Goal: Find specific page/section: Find specific page/section

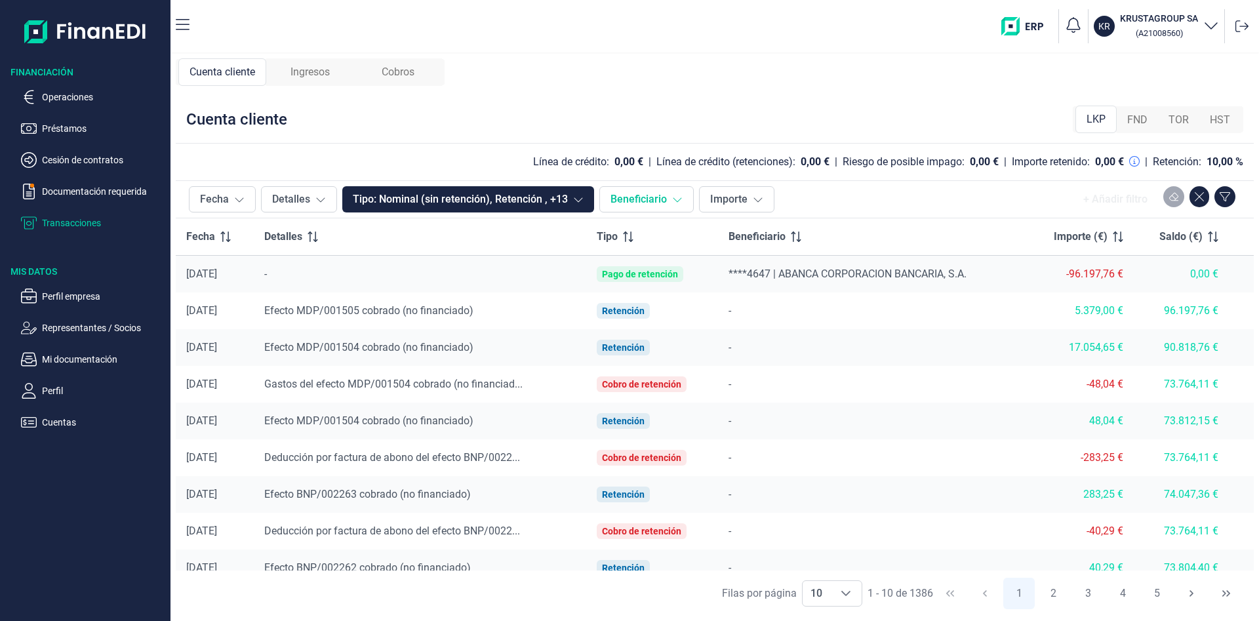
click at [643, 204] on button "Beneficiario" at bounding box center [647, 199] width 94 height 26
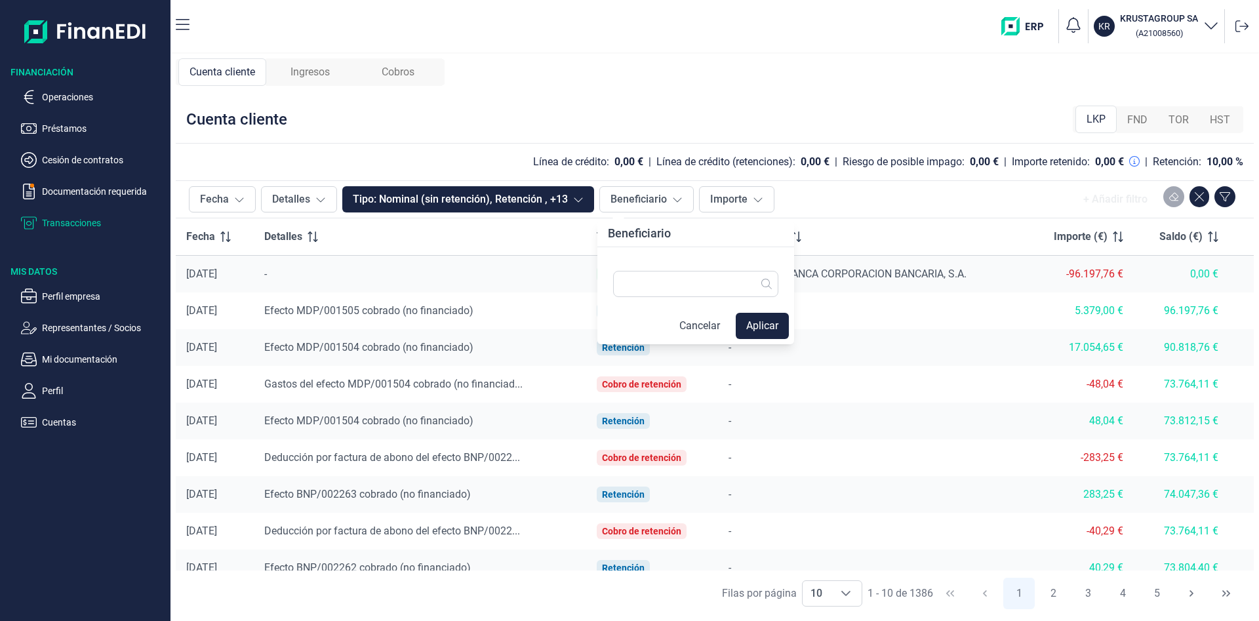
click at [1091, 282] on td "-96.197,76 €" at bounding box center [1081, 274] width 108 height 37
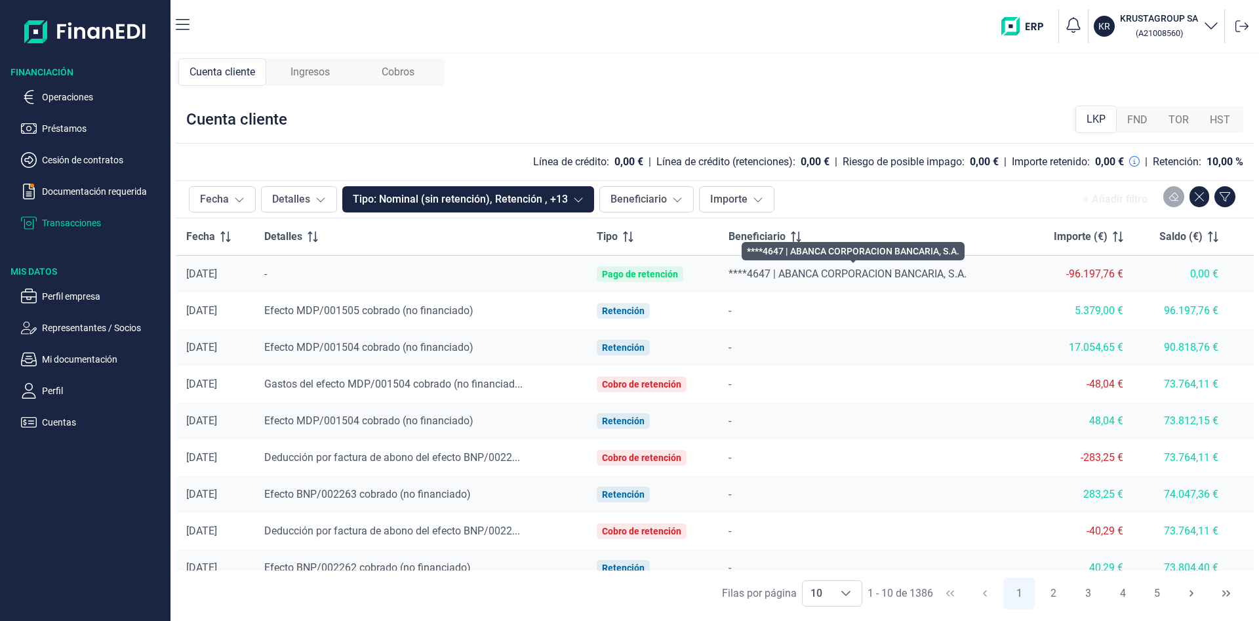
click at [756, 277] on span "****4647 | ABANCA CORPORACION BANCARIA, S.A." at bounding box center [848, 274] width 238 height 12
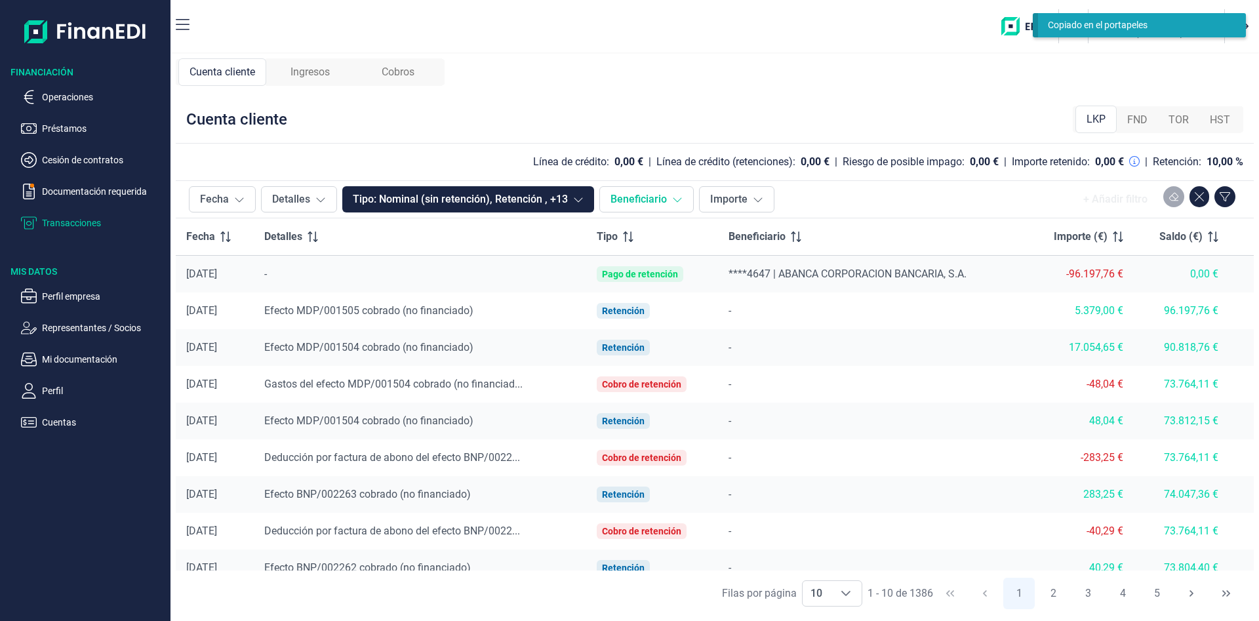
click at [683, 205] on button "Beneficiario" at bounding box center [647, 199] width 94 height 26
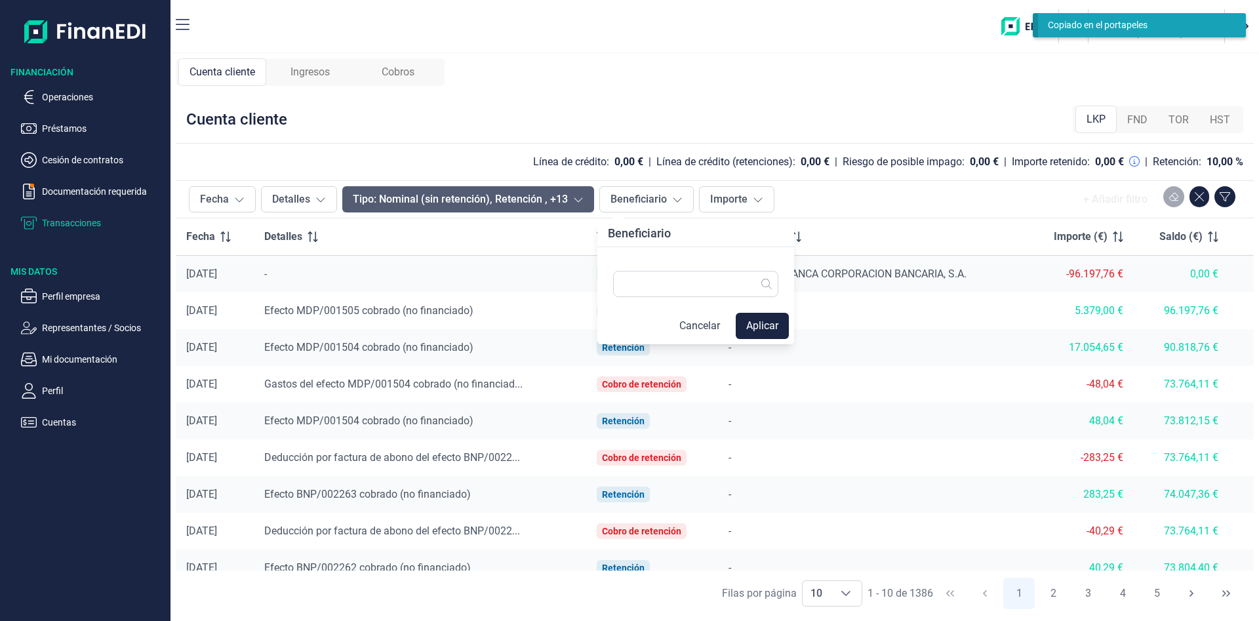
click at [580, 201] on icon at bounding box center [578, 199] width 10 height 10
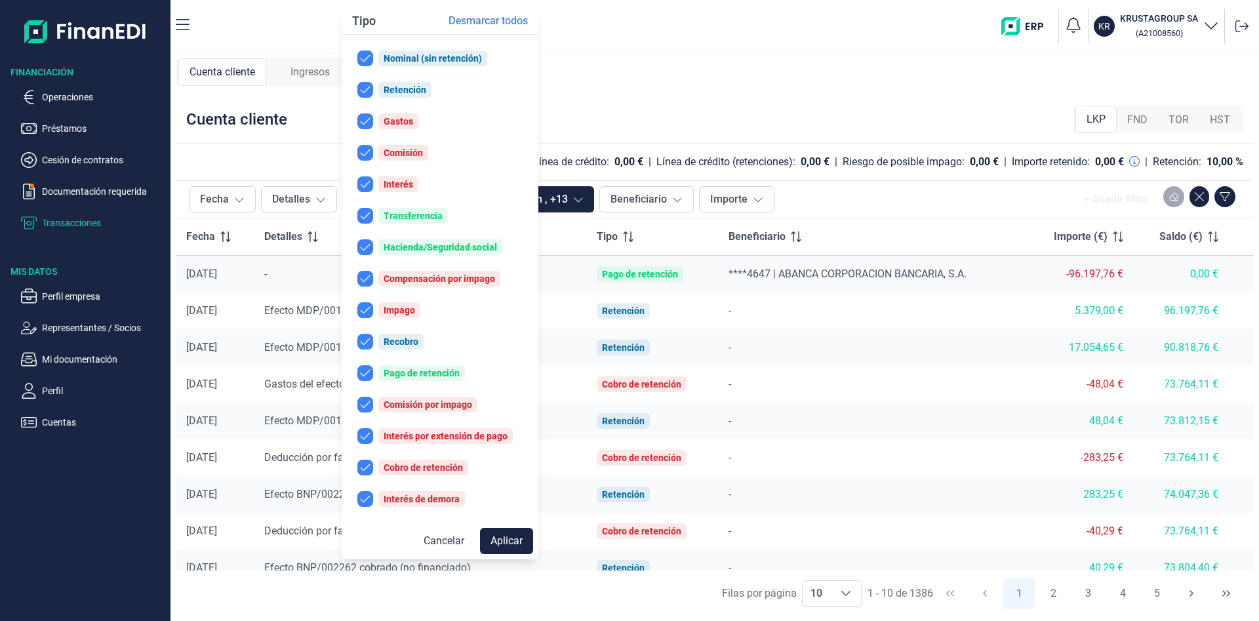
click at [497, 18] on span "Desmarcar todos" at bounding box center [488, 21] width 79 height 16
checkbox input "false"
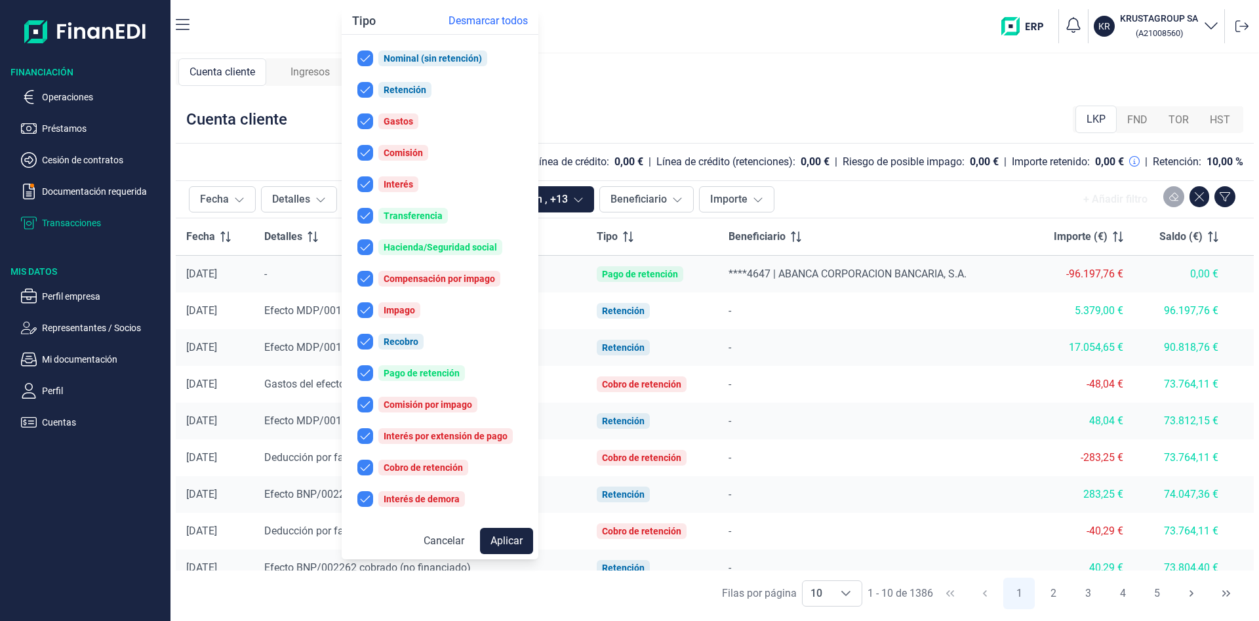
checkbox input "false"
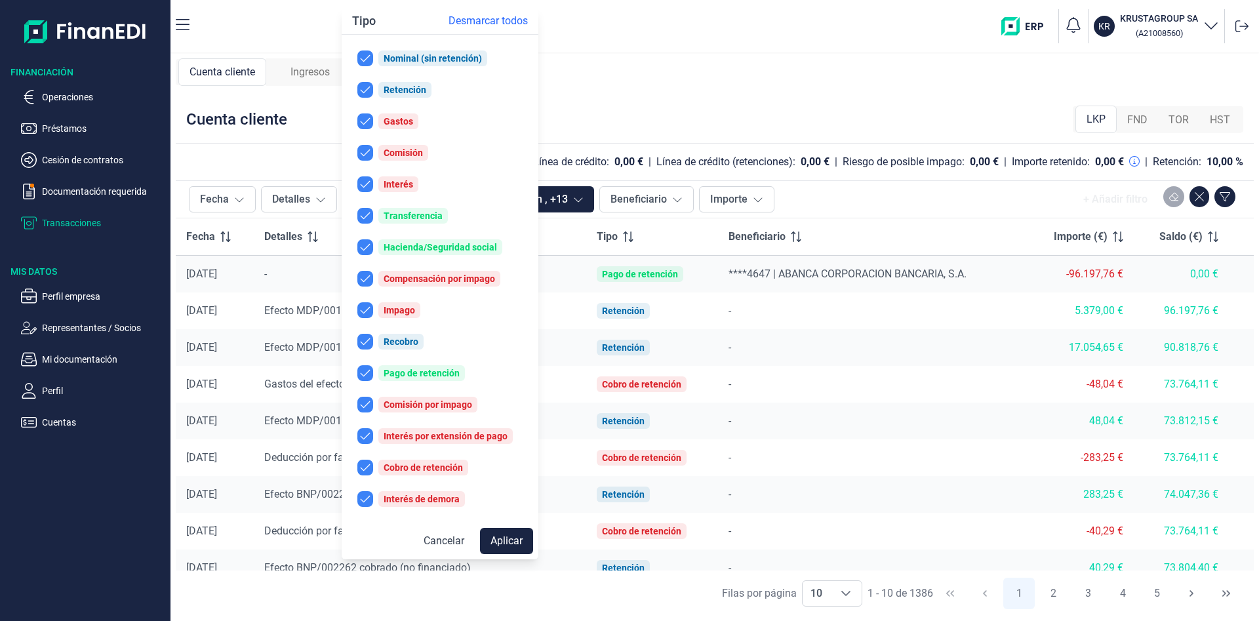
checkbox input "false"
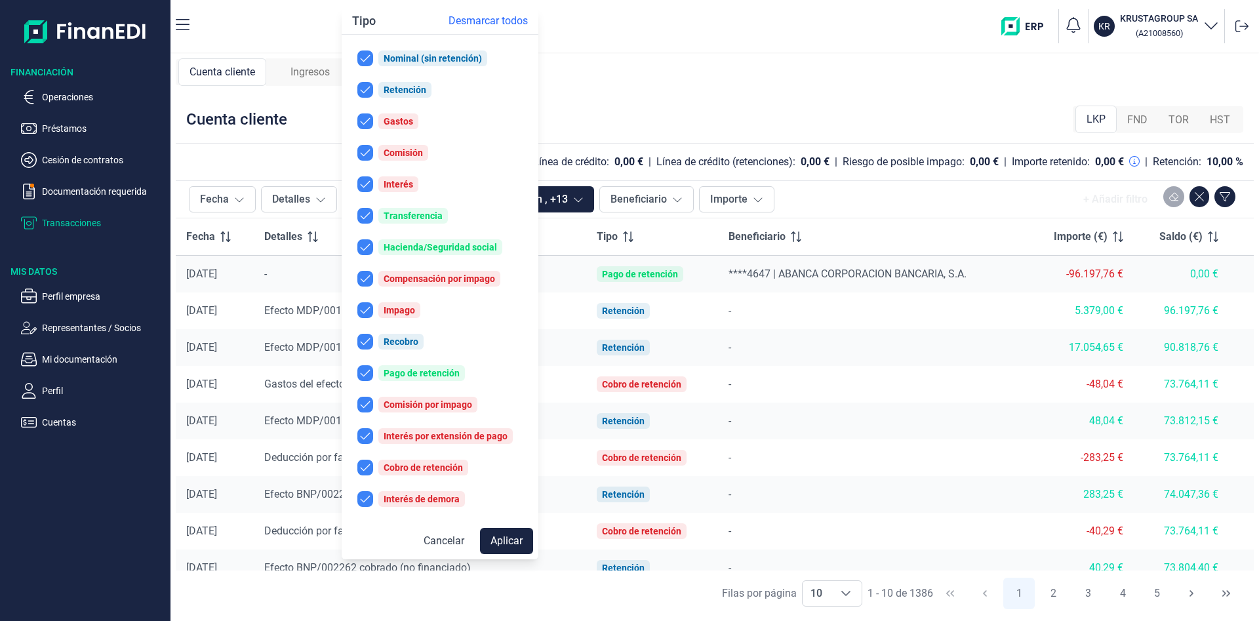
checkbox input "false"
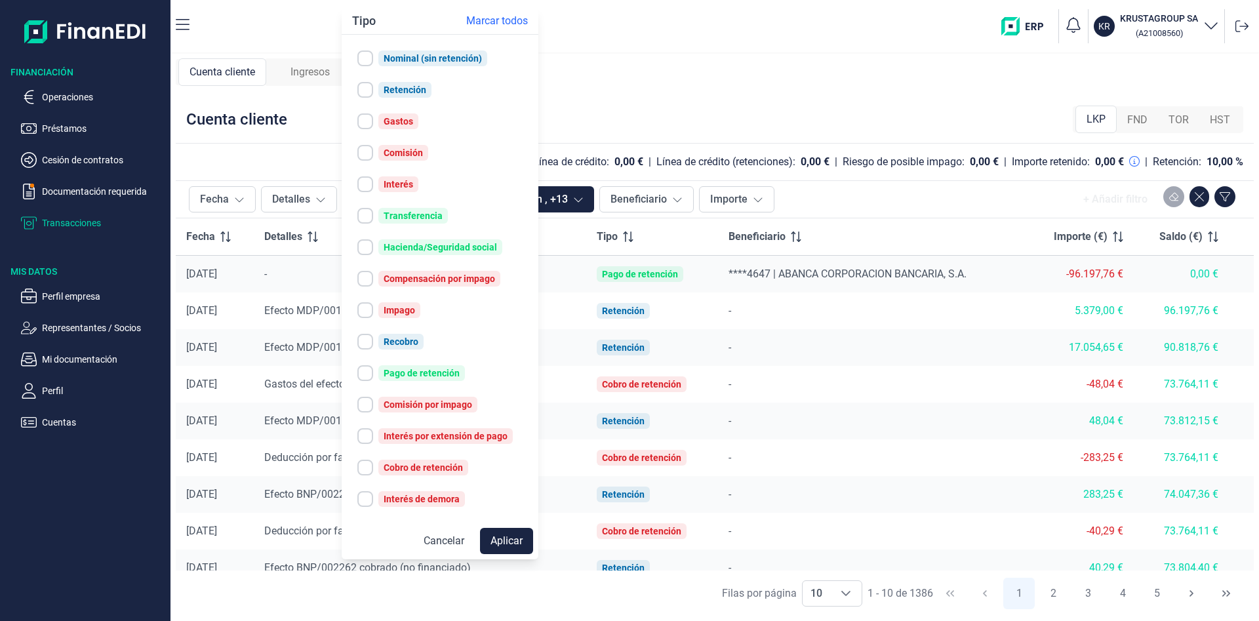
click at [371, 373] on input "checkbox" at bounding box center [365, 373] width 16 height 16
checkbox input "true"
click at [514, 538] on button "Aplicar" at bounding box center [506, 541] width 53 height 26
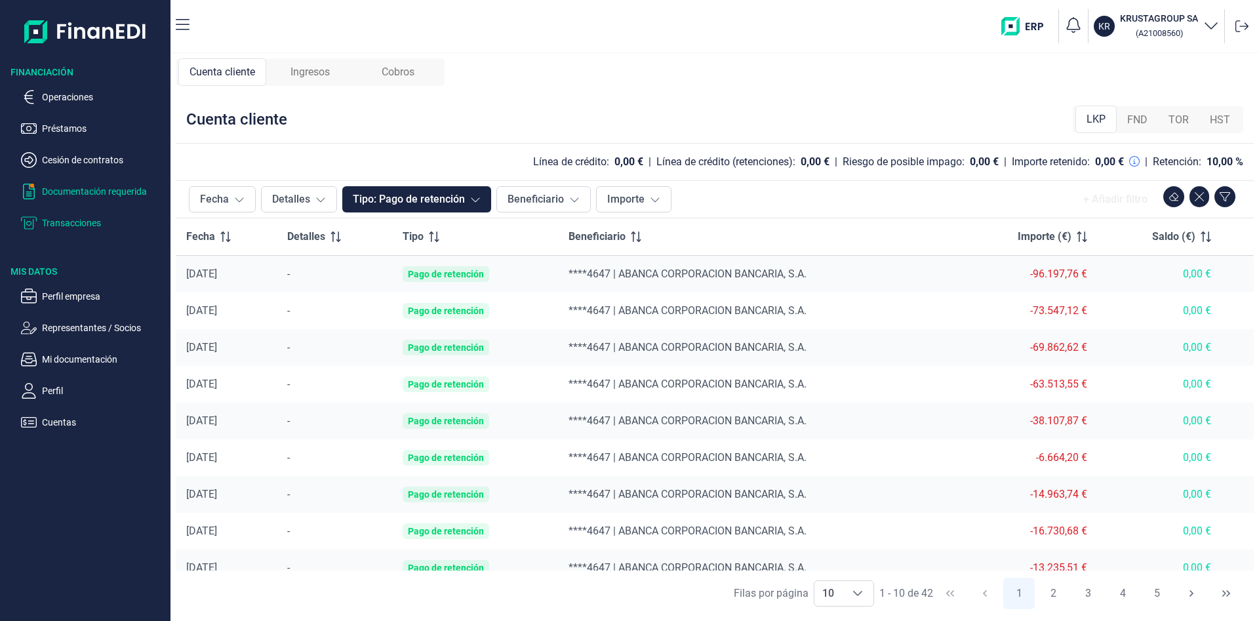
click at [100, 193] on p "Documentación requerida" at bounding box center [103, 192] width 123 height 16
